Goal: Task Accomplishment & Management: Complete application form

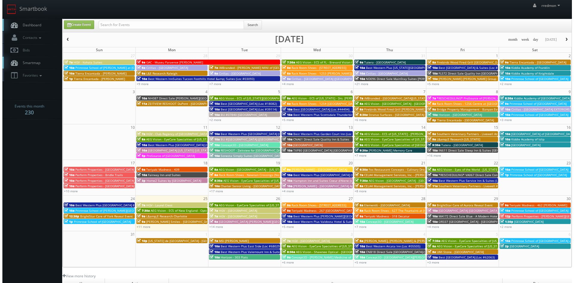
scroll to position [30, 0]
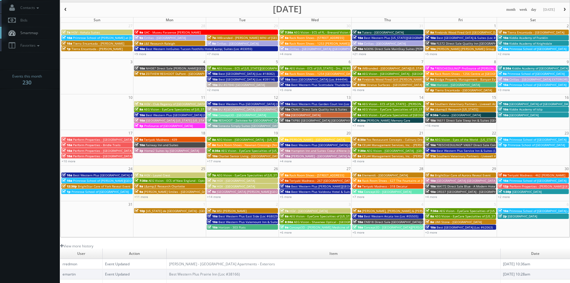
click at [176, 180] on span "AEG Vision - ECS of New England - OptomEyes Health – Dartmouth" at bounding box center [202, 180] width 109 height 4
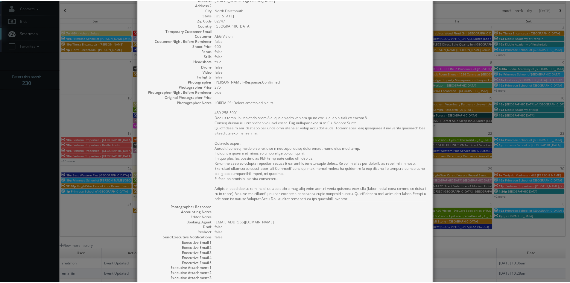
scroll to position [0, 0]
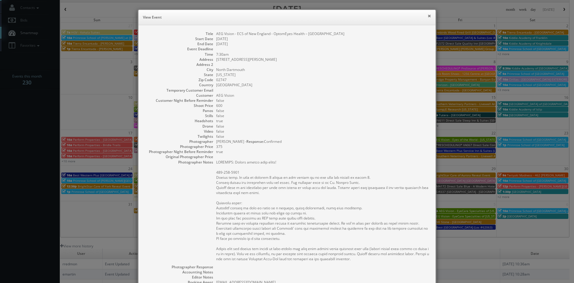
click at [428, 16] on button "×" at bounding box center [430, 16] width 4 height 4
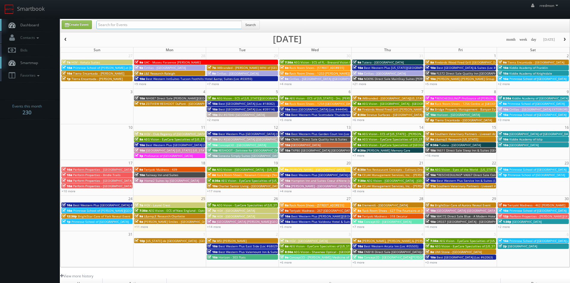
click at [139, 25] on input "text" at bounding box center [168, 25] width 145 height 8
type input "heather"
click at [251, 23] on button "Search" at bounding box center [250, 24] width 18 height 9
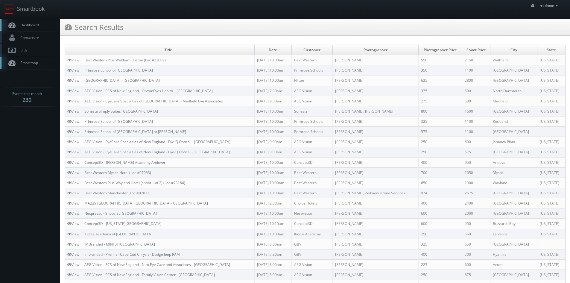
click at [33, 27] on span "Dashboard" at bounding box center [28, 24] width 22 height 5
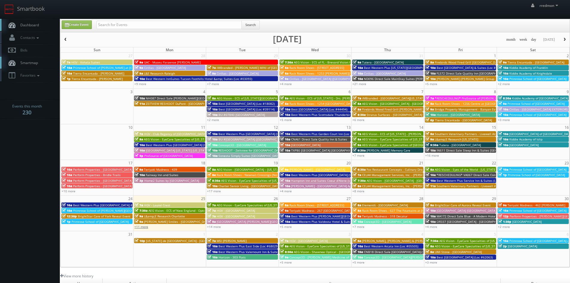
click at [143, 226] on link "+11 more" at bounding box center [141, 226] width 14 height 4
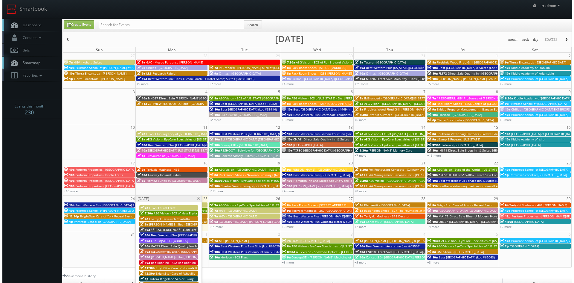
scroll to position [30, 0]
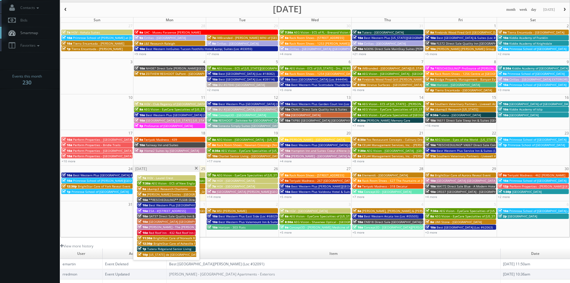
click at [166, 210] on span "ESA - #9305 - McAlester Hwy 69" at bounding box center [167, 210] width 37 height 4
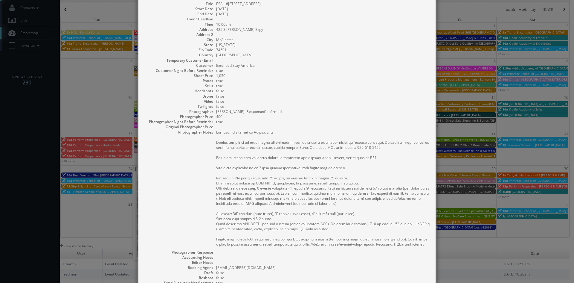
scroll to position [60, 0]
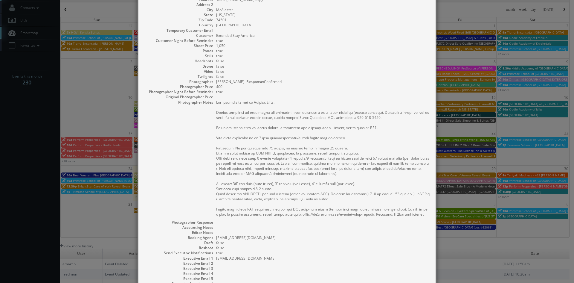
drag, startPoint x: 201, startPoint y: 1, endPoint x: 378, endPoint y: 39, distance: 181.0
click at [378, 39] on dd "true" at bounding box center [323, 40] width 214 height 5
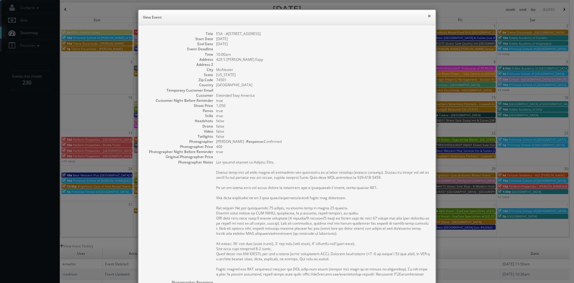
click at [429, 14] on button "×" at bounding box center [430, 16] width 4 height 4
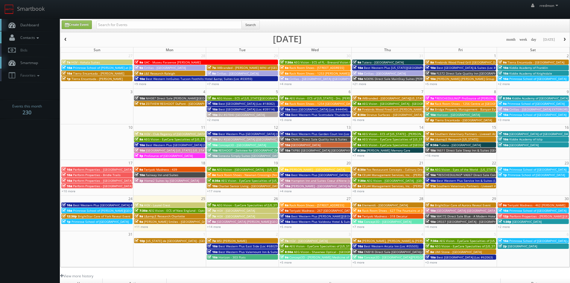
click at [39, 38] on icon at bounding box center [37, 38] width 5 height 4
click at [44, 63] on link "Add Photographer" at bounding box center [30, 65] width 60 height 9
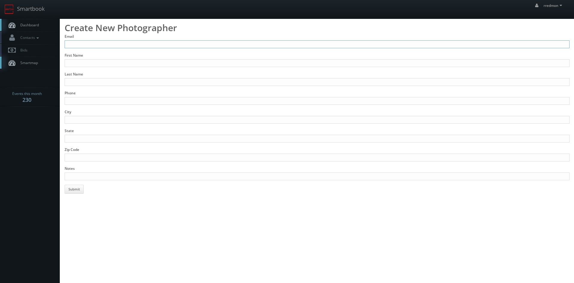
click at [114, 43] on input "Email" at bounding box center [317, 44] width 505 height 8
type input "[EMAIL_ADDRESS][DOMAIN_NAME]"
click at [113, 62] on input "First Name" at bounding box center [317, 63] width 505 height 8
type input "[PERSON_NAME]"
click at [110, 80] on input "Last Name" at bounding box center [317, 82] width 505 height 8
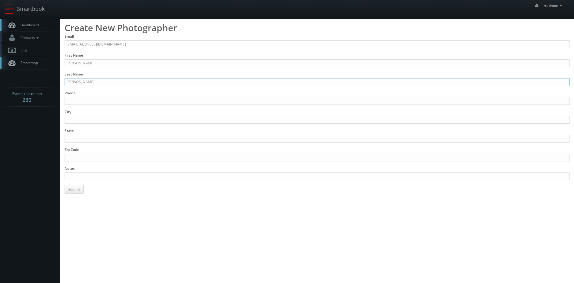
type input "Sansone"
click at [110, 99] on input "Phone" at bounding box center [317, 101] width 505 height 8
type input "805-704-4040"
click at [107, 118] on input "City" at bounding box center [317, 120] width 505 height 8
type input "Atascadero"
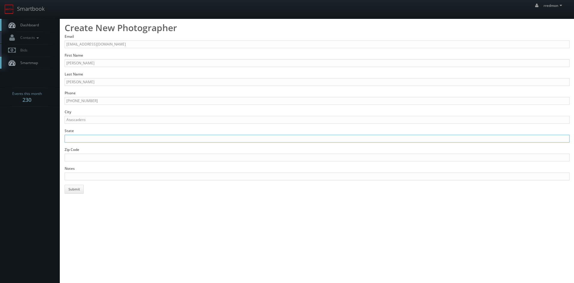
click at [101, 136] on input "State" at bounding box center [317, 139] width 505 height 8
type input "CA"
click at [104, 154] on input "Zip Code" at bounding box center [317, 157] width 505 height 8
type input "93422"
click at [106, 174] on input "Notes" at bounding box center [317, 176] width 505 height 8
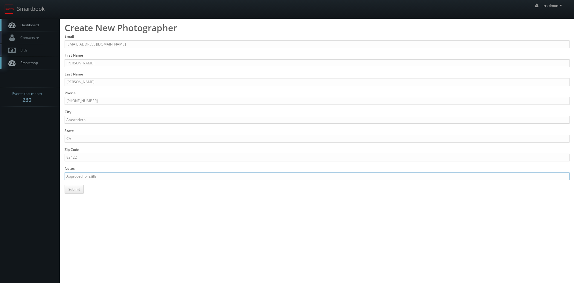
click at [118, 175] on input "Approved for stills," at bounding box center [317, 176] width 505 height 8
type input "Approved for stills, www.slo.photos"
click at [75, 189] on button "Submit" at bounding box center [74, 189] width 19 height 9
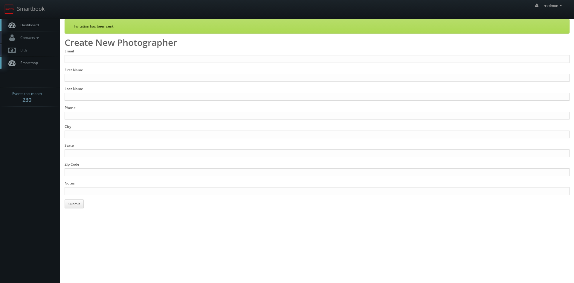
click at [37, 26] on span "Dashboard" at bounding box center [28, 24] width 22 height 5
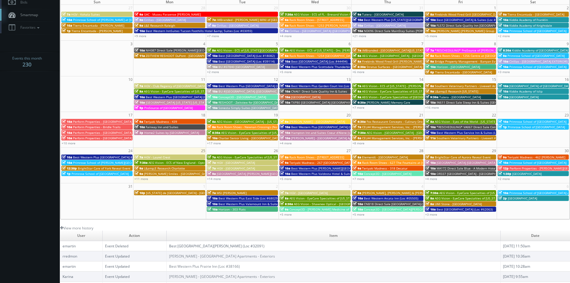
scroll to position [18, 0]
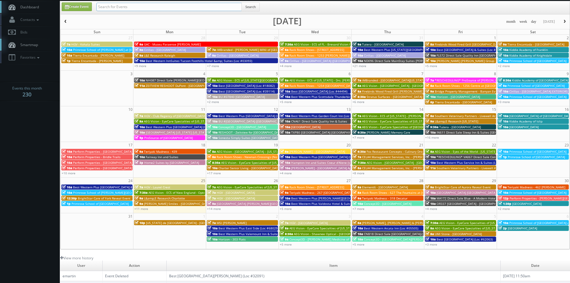
click at [125, 5] on input "text" at bounding box center [168, 7] width 145 height 8
type input "nashville"
